Goal: Information Seeking & Learning: Learn about a topic

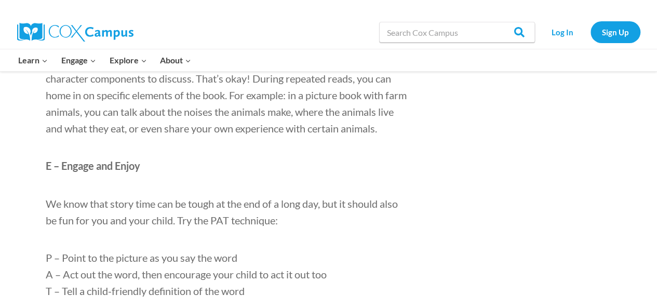
scroll to position [807, 0]
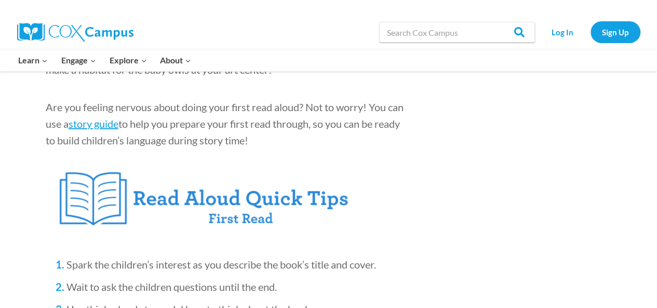
scroll to position [1371, 0]
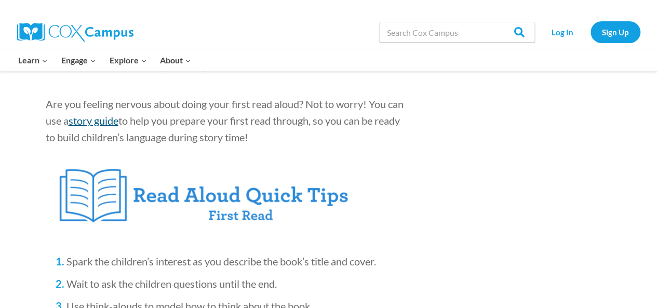
click at [88, 127] on span "story guide" at bounding box center [94, 120] width 50 height 12
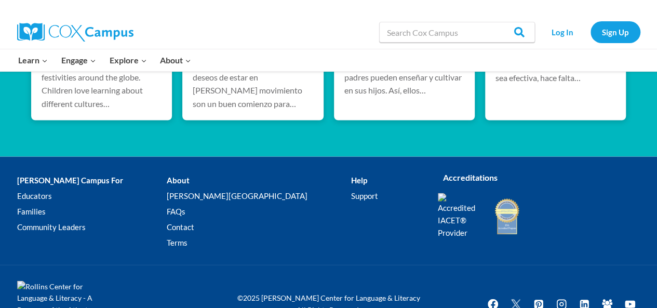
scroll to position [3055, 0]
